Goal: Task Accomplishment & Management: Manage account settings

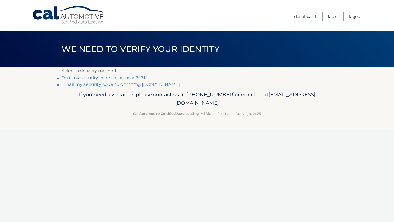
click at [111, 79] on link "Text my security code to xxx-xxx-7431" at bounding box center [104, 77] width 84 height 5
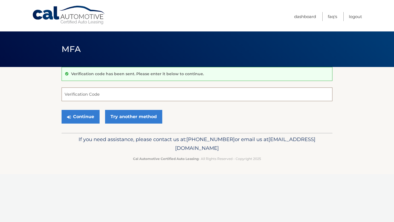
click at [85, 95] on input "Verification Code" at bounding box center [197, 95] width 271 height 14
type input "698701"
click at [90, 117] on button "Continue" at bounding box center [81, 117] width 38 height 14
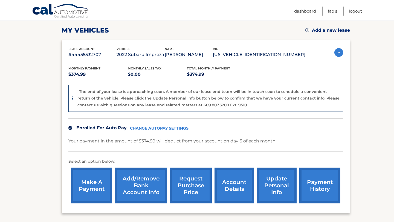
scroll to position [74, 0]
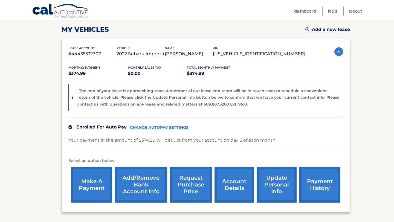
click at [158, 126] on link "CHANGE AUTOPAY SETTINGS" at bounding box center [159, 127] width 59 height 5
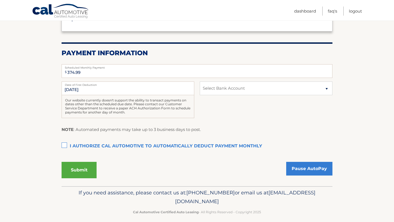
scroll to position [91, 0]
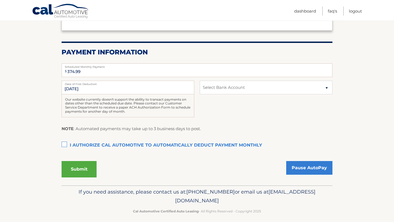
click at [66, 146] on label "I authorize cal automotive to automatically deduct payment monthly This checkbo…" at bounding box center [197, 145] width 271 height 11
click at [0, 0] on input "I authorize cal automotive to automatically deduct payment monthly This checkbo…" at bounding box center [0, 0] width 0 height 0
click at [87, 170] on button "Submit" at bounding box center [79, 169] width 35 height 16
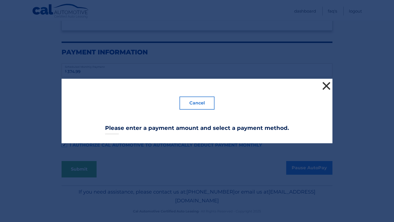
click at [322, 87] on button "×" at bounding box center [326, 85] width 11 height 11
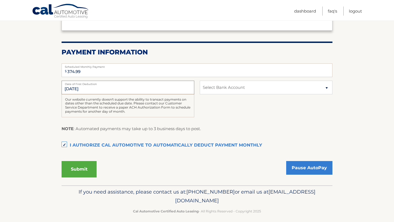
click at [73, 89] on input "10/6/2025" at bounding box center [128, 88] width 133 height 14
click at [74, 88] on input "10/6/2025" at bounding box center [128, 88] width 133 height 14
click at [94, 88] on input "10/6/2025" at bounding box center [128, 88] width 133 height 14
click at [326, 89] on select "Select Bank Account Checking TD BANK NA *****1102 Checking JPMORGAN CHASE BANK,…" at bounding box center [266, 88] width 133 height 14
select select "OGUyNjllMDQtMWZiYS00MWI2LThmNGQtMDdmZmRkZTkxNTRj"
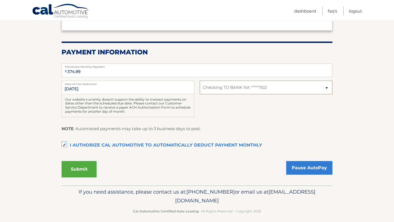
click at [200, 81] on select "Select Bank Account Checking TD BANK NA *****1102 Checking JPMORGAN CHASE BANK,…" at bounding box center [266, 88] width 133 height 14
click at [83, 173] on button "Submit" at bounding box center [79, 169] width 35 height 16
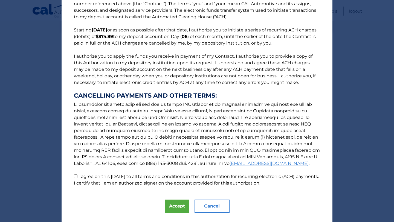
scroll to position [36, 0]
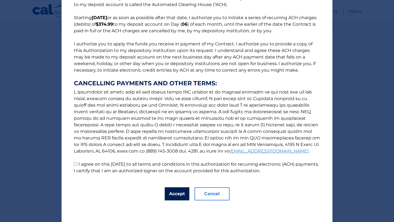
click at [179, 195] on button "Accept" at bounding box center [177, 193] width 25 height 13
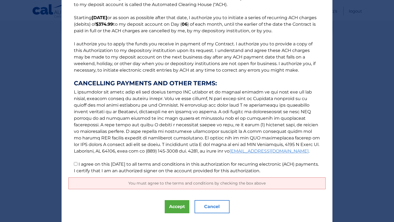
click at [180, 182] on span "You must agree to the terms and conditions by checking the box above" at bounding box center [196, 183] width 137 height 5
click at [76, 165] on input "I agree on this 10/03/2025 to all terms and conditions in this authorization fo…" at bounding box center [76, 164] width 4 height 4
checkbox input "true"
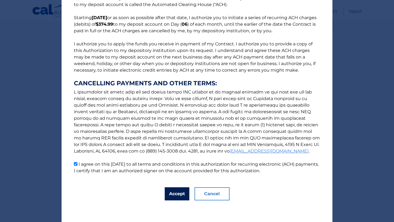
click at [175, 195] on button "Accept" at bounding box center [177, 193] width 25 height 13
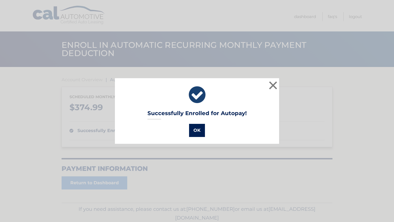
click at [196, 130] on button "OK" at bounding box center [197, 130] width 16 height 13
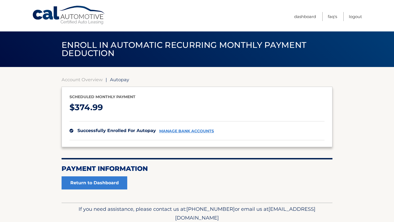
click at [175, 132] on link "manage bank accounts" at bounding box center [186, 131] width 55 height 5
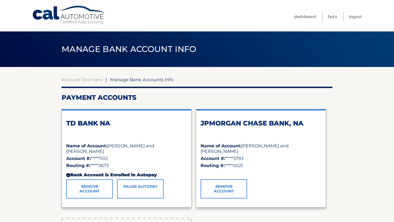
click at [229, 190] on link "Remove Account" at bounding box center [223, 188] width 46 height 19
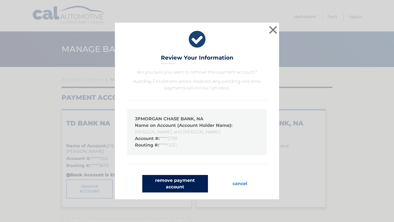
click at [192, 185] on button "remove payment account" at bounding box center [175, 184] width 66 height 18
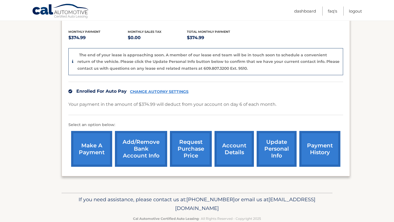
scroll to position [122, 0]
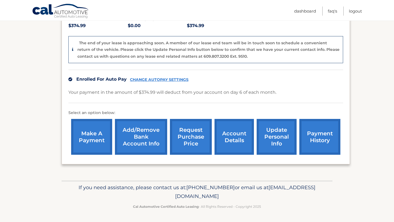
click at [95, 139] on link "make a payment" at bounding box center [91, 137] width 41 height 36
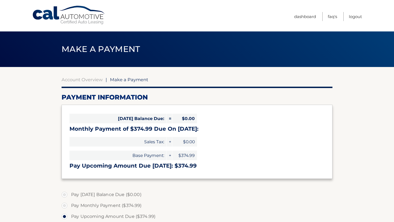
select select "OGUyNjllMDQtMWZiYS00MWI2LThmNGQtMDdmZmRkZTkxNTRj"
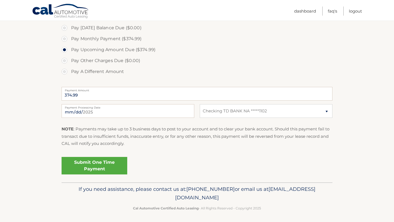
scroll to position [169, 0]
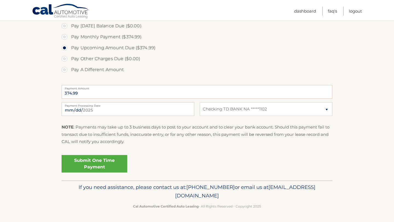
click at [92, 168] on link "Submit One Time Payment" at bounding box center [95, 164] width 66 height 18
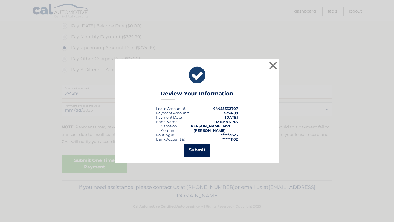
click at [195, 150] on button "Submit" at bounding box center [196, 150] width 25 height 13
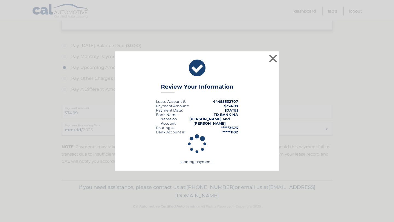
scroll to position [149, 0]
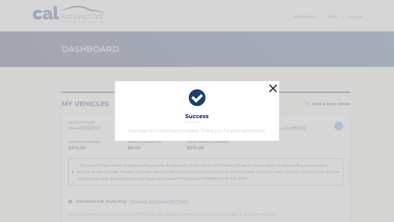
click at [272, 87] on button "×" at bounding box center [273, 88] width 11 height 11
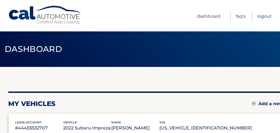
click at [262, 18] on link "Logout" at bounding box center [264, 17] width 14 height 10
